Goal: Find specific page/section: Find specific page/section

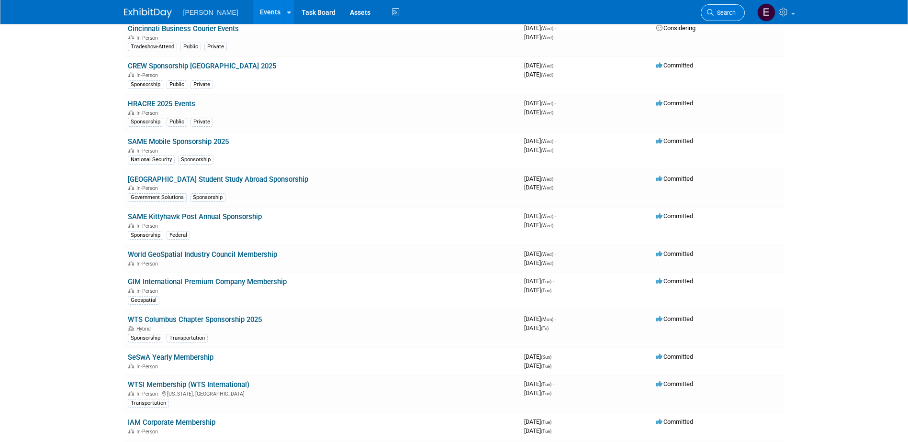
scroll to position [387, 0]
click at [725, 12] on span "Search" at bounding box center [725, 12] width 22 height 7
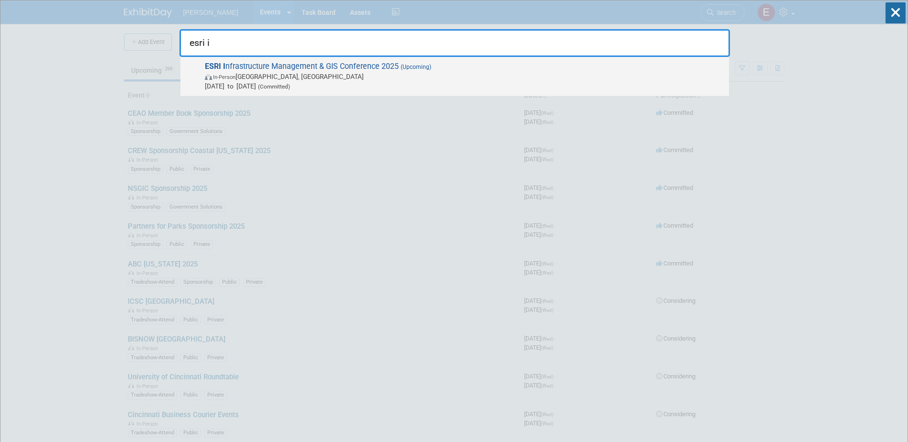
type input "esri i"
click at [367, 67] on span "ESRI I nfrastructure Management & GIS Conference 2025 (Upcoming) In-Person Palm…" at bounding box center [463, 76] width 522 height 29
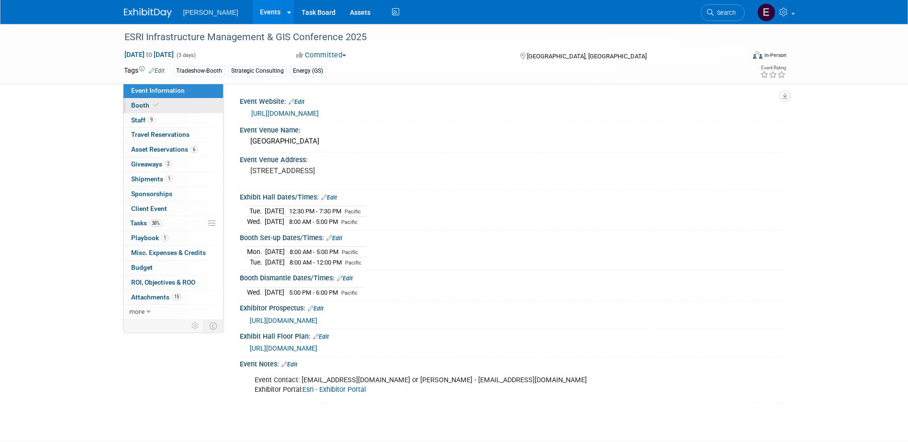
click at [180, 101] on link "Booth" at bounding box center [174, 106] width 100 height 14
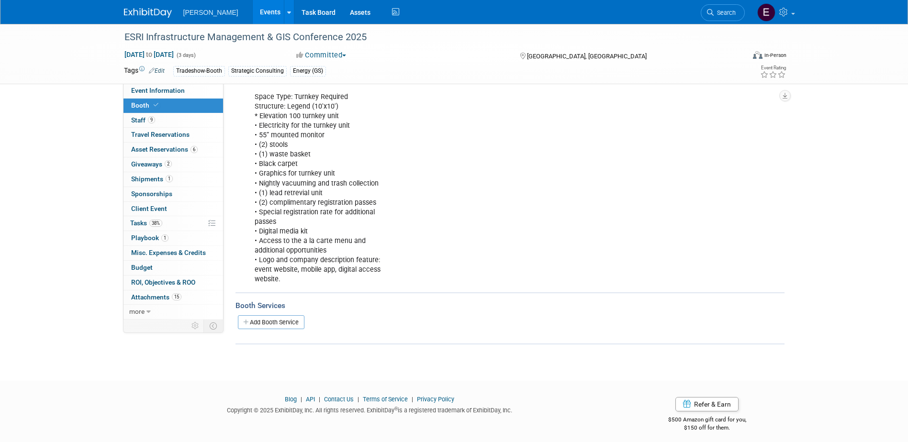
scroll to position [167, 0]
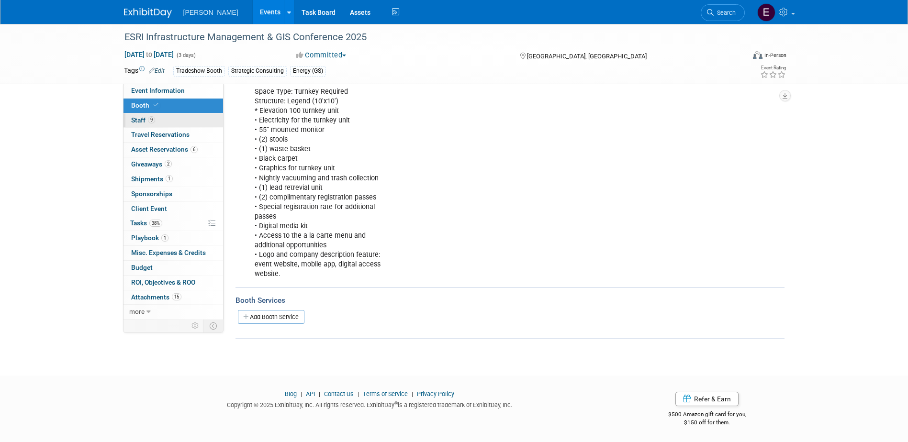
click at [154, 120] on span "9" at bounding box center [151, 119] width 7 height 7
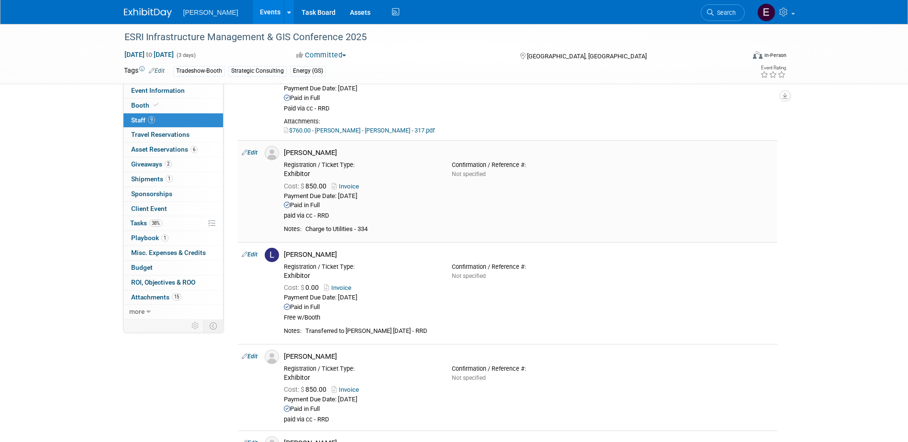
scroll to position [670, 0]
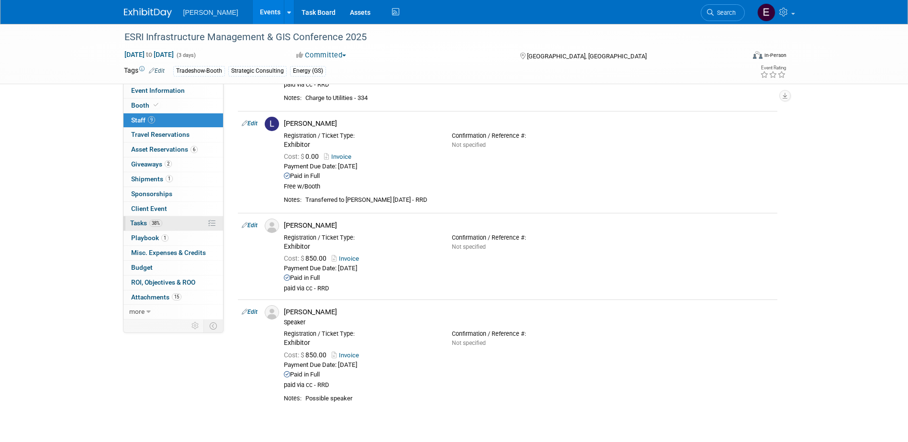
click at [161, 222] on span "38%" at bounding box center [155, 223] width 13 height 7
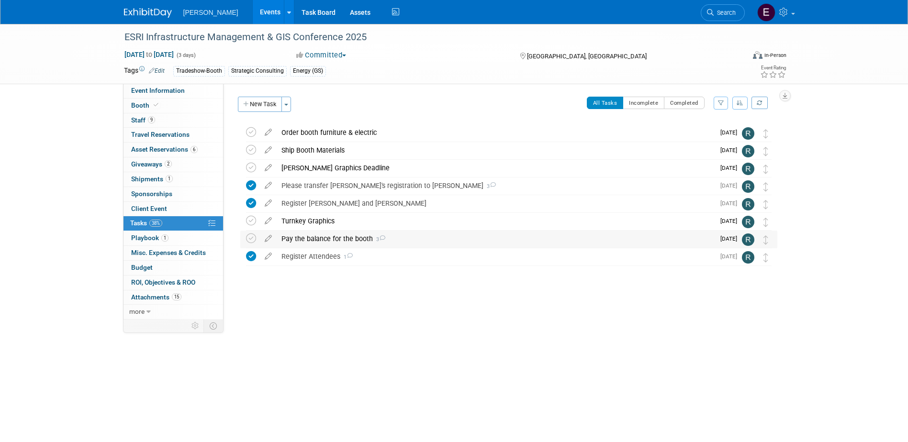
click at [381, 238] on icon at bounding box center [382, 238] width 6 height 5
